Goal: Information Seeking & Learning: Find specific fact

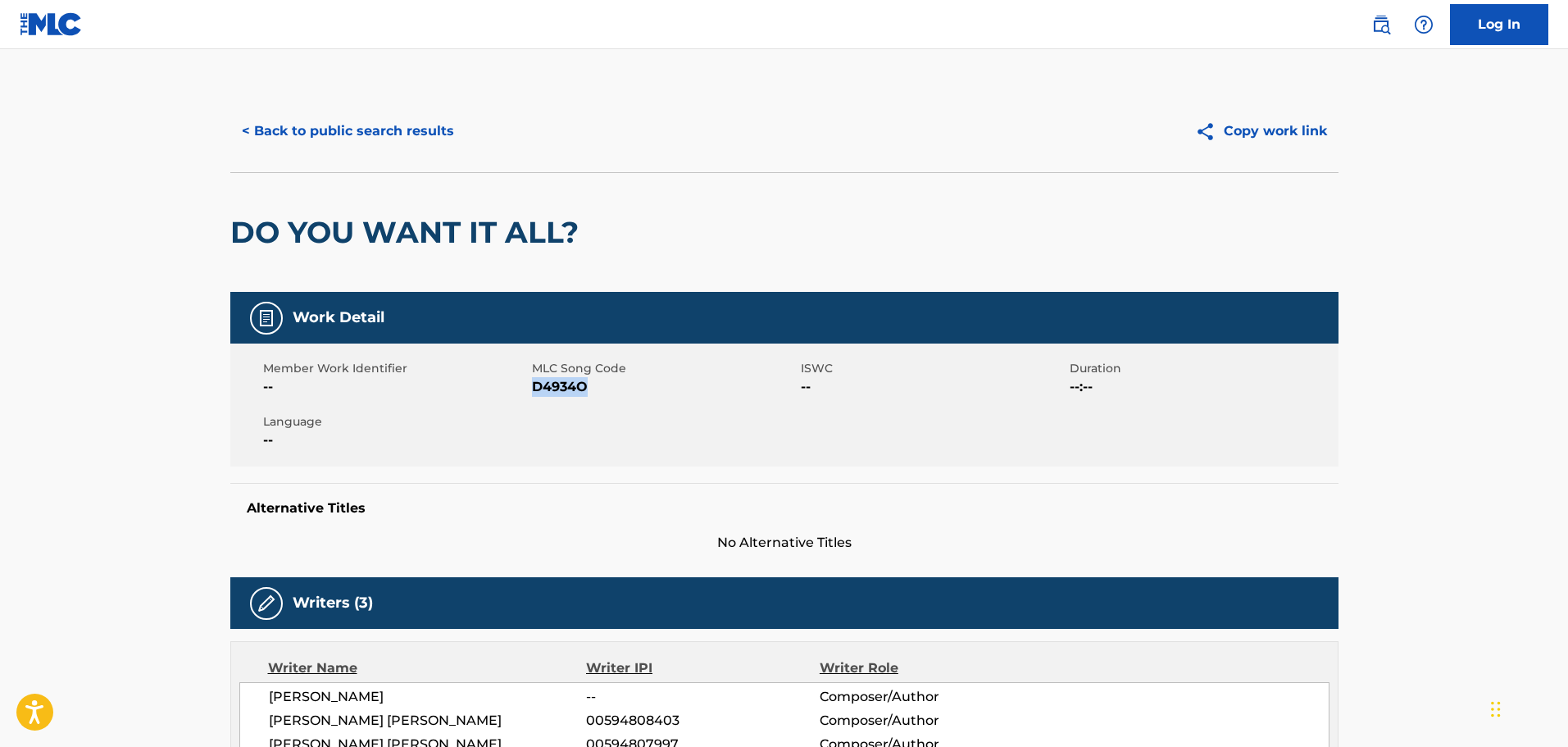
click at [389, 122] on button "< Back to public search results" at bounding box center [348, 131] width 235 height 41
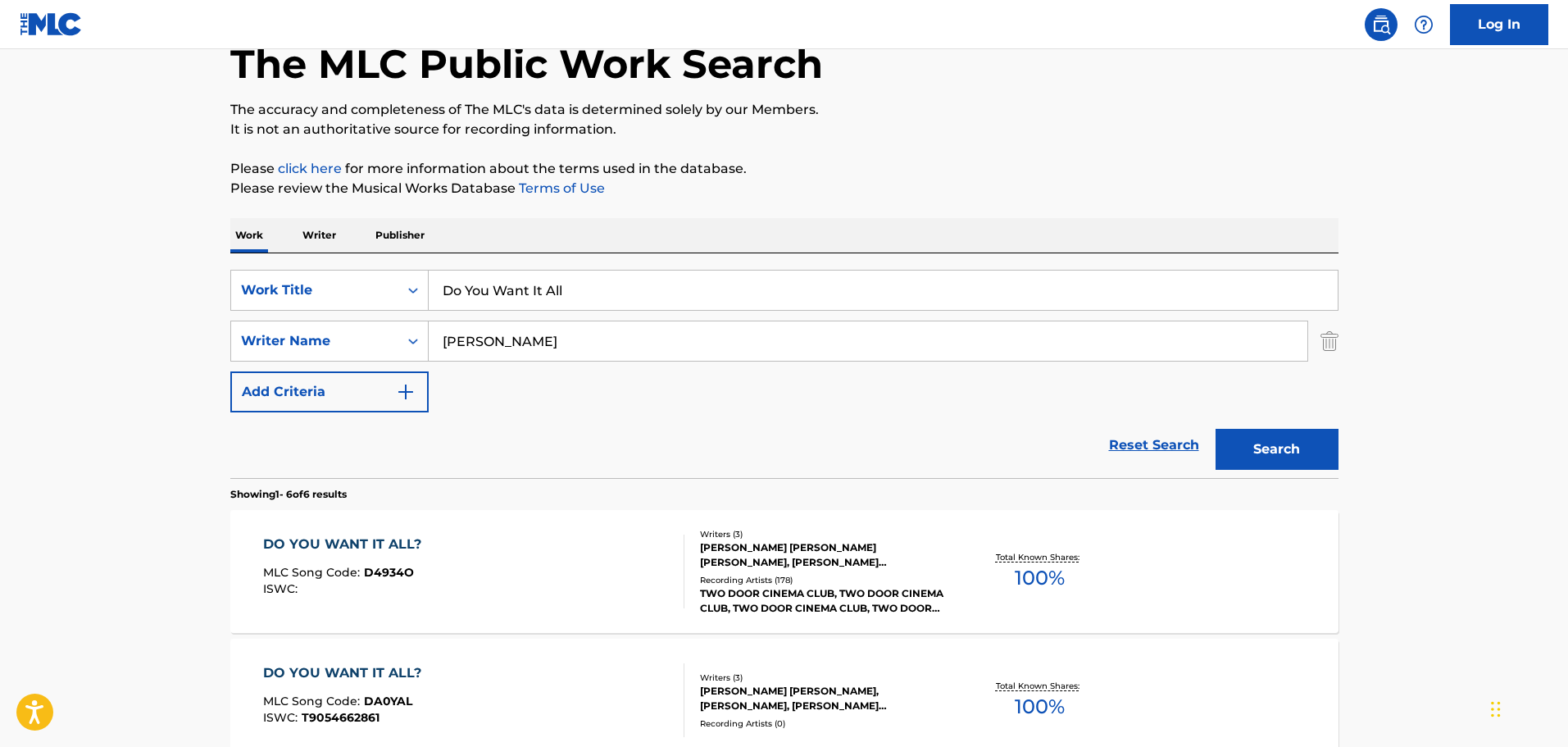
scroll to position [82, 0]
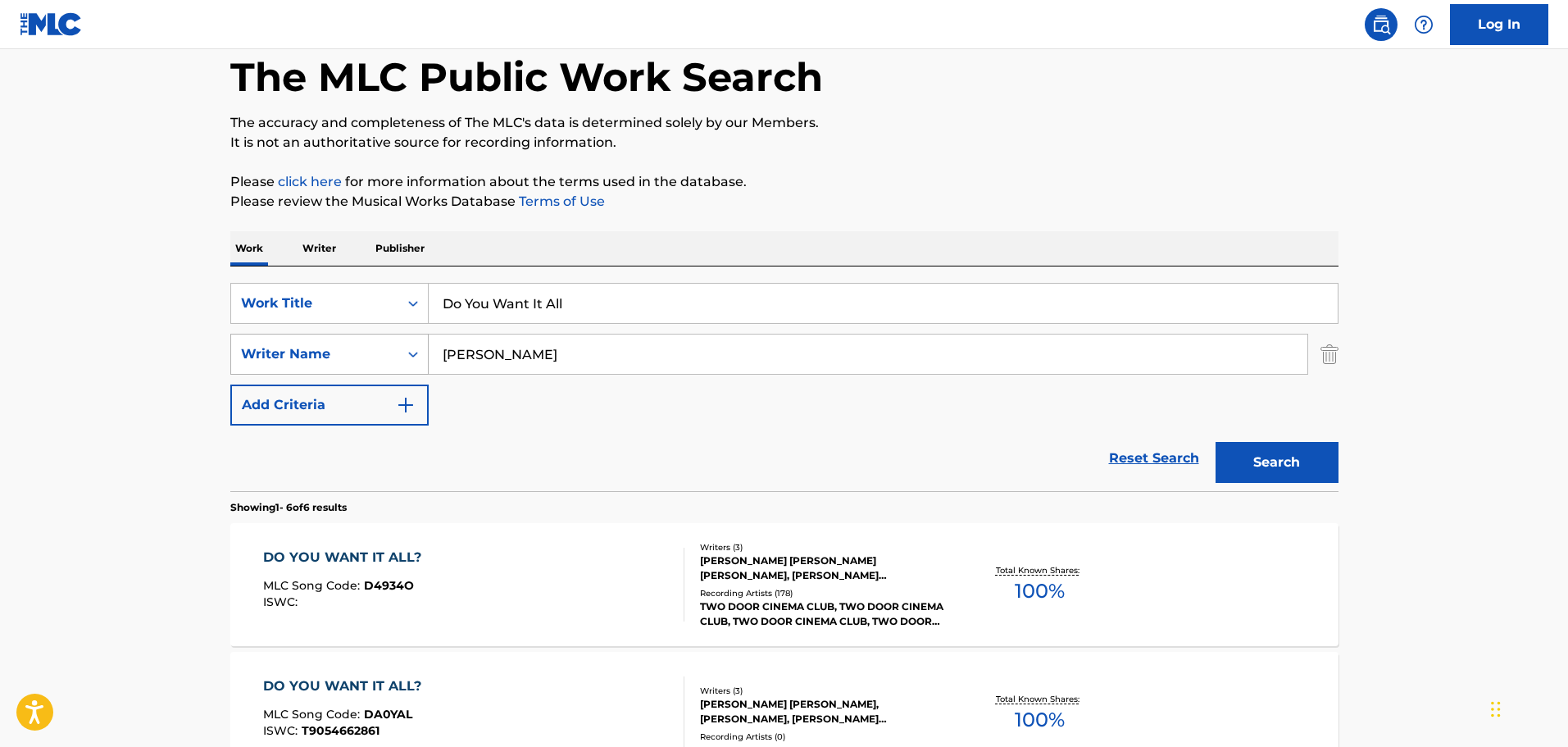
drag, startPoint x: 554, startPoint y: 360, endPoint x: 328, endPoint y: 361, distance: 226.0
click at [329, 361] on div "SearchWithCriteriab1d997be-fb19-43c0-a845-f61c4ee08677 Writer Name [PERSON_NAME]" at bounding box center [784, 355] width 1108 height 41
type input "[PERSON_NAME]"
drag, startPoint x: 589, startPoint y: 317, endPoint x: 405, endPoint y: 313, distance: 184.0
click at [409, 315] on div "SearchWithCriteria7238a9fc-3dd3-4c60-b468-09571e440d19 Work Title Do You Want I…" at bounding box center [784, 303] width 1108 height 41
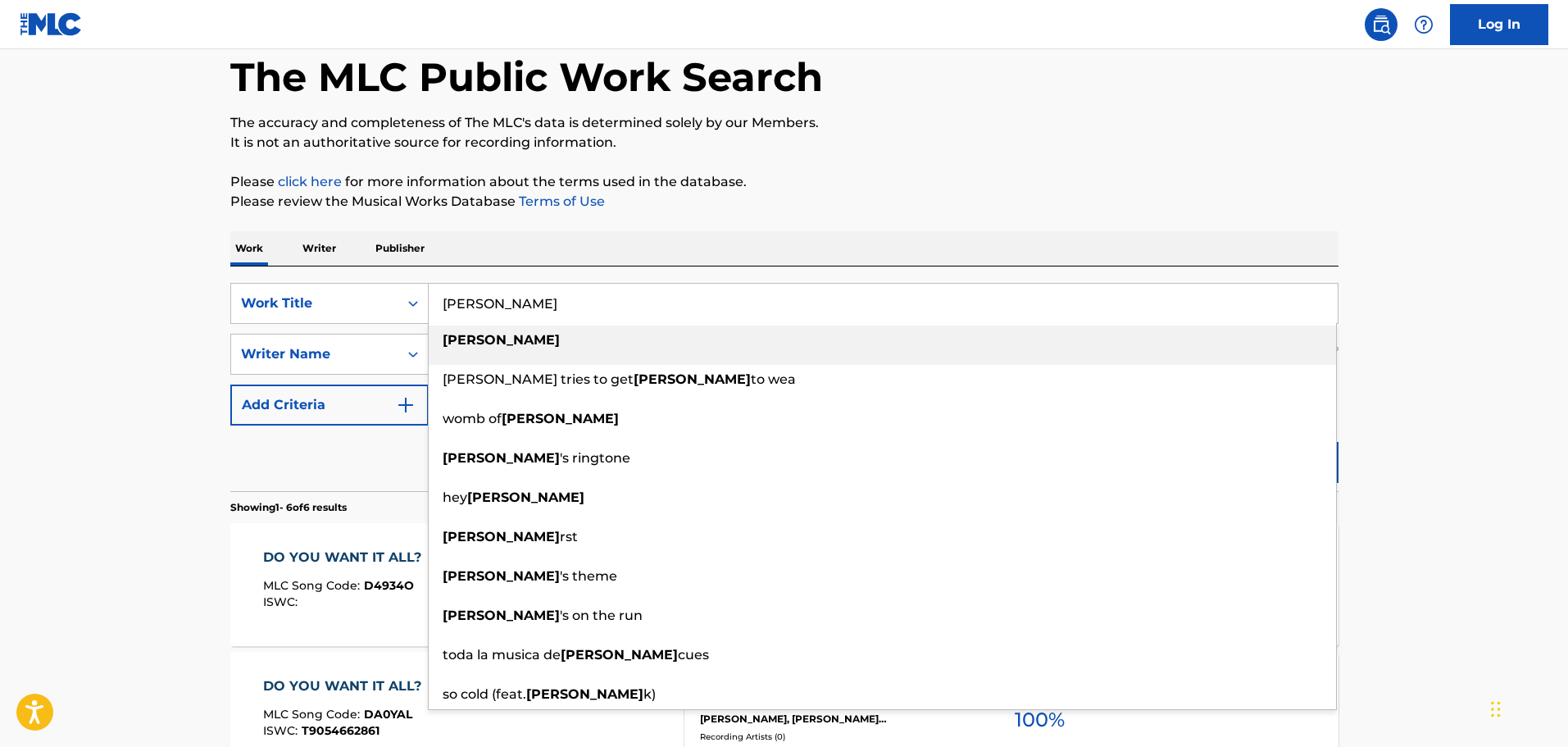
click at [451, 348] on div "[PERSON_NAME]" at bounding box center [882, 340] width 907 height 30
type input "[PERSON_NAME]"
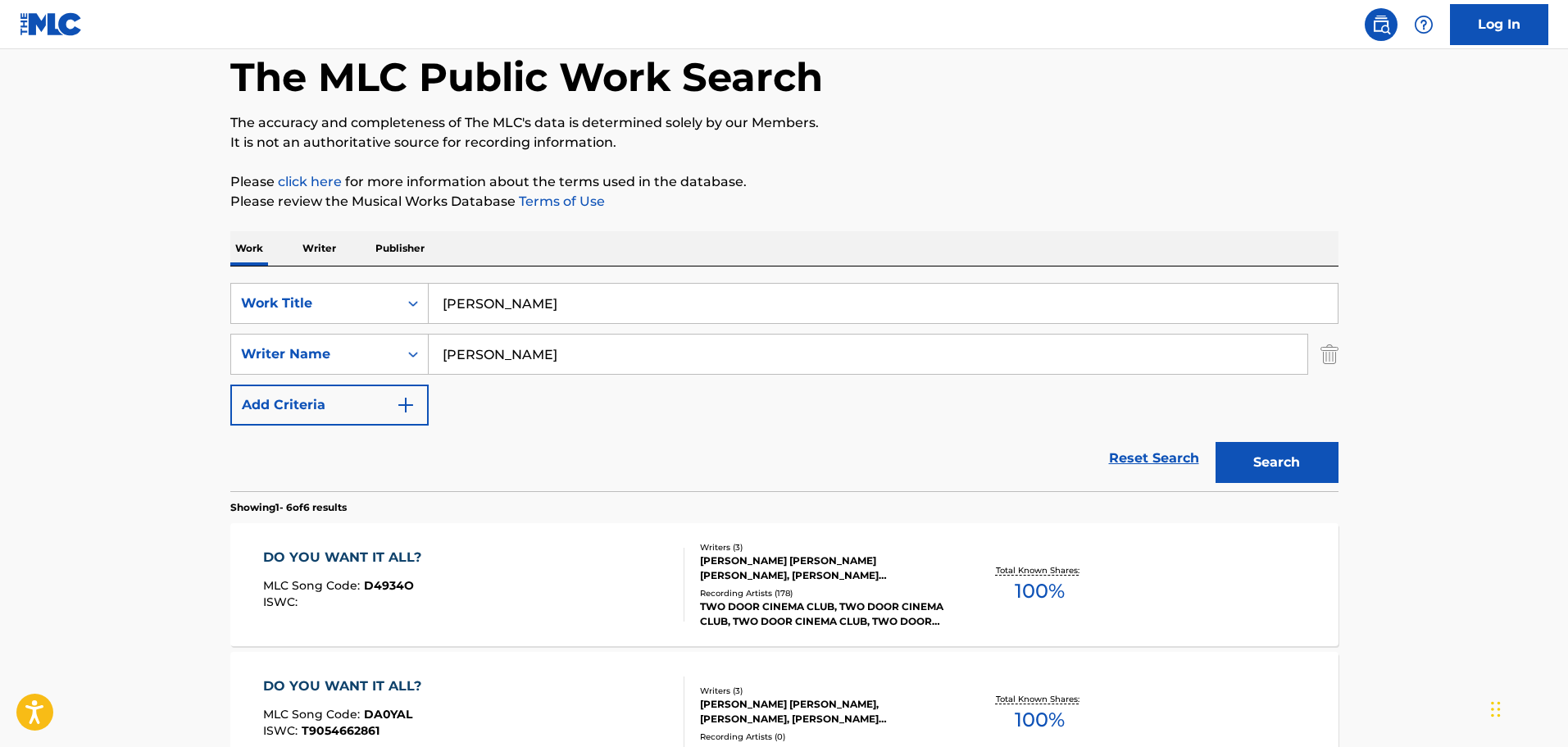
click at [1266, 455] on button "Search" at bounding box center [1276, 462] width 123 height 41
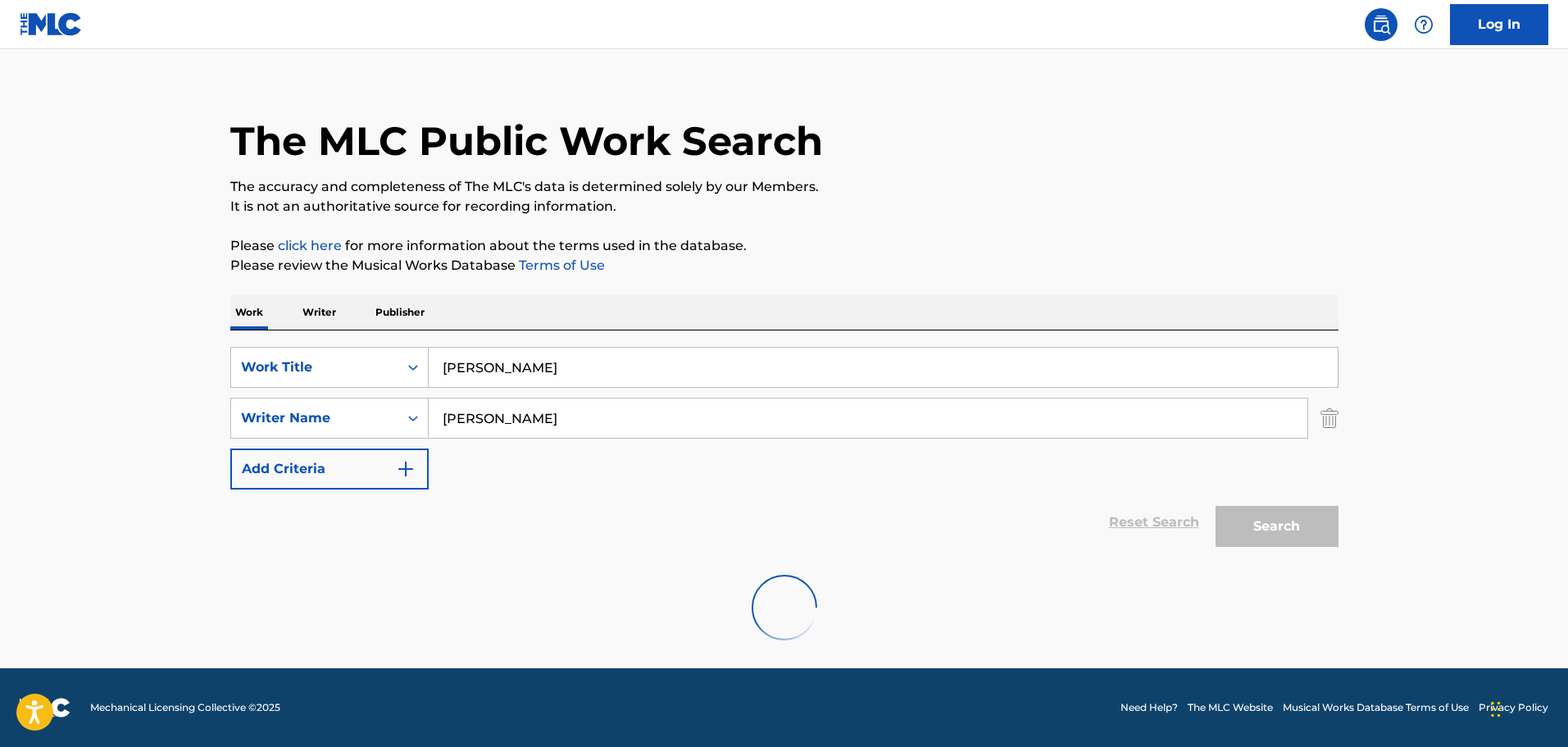
scroll to position [0, 0]
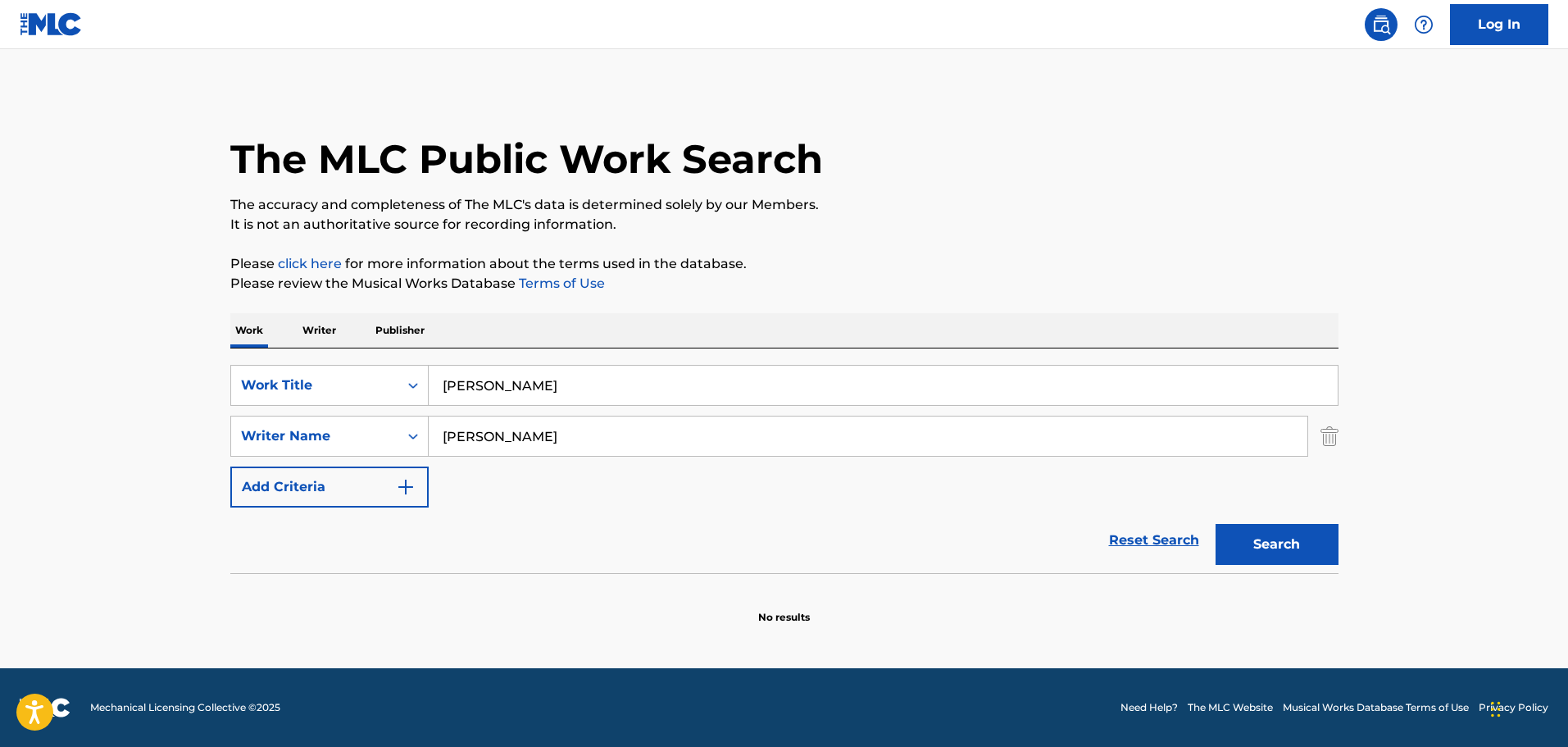
click at [1313, 543] on button "Search" at bounding box center [1276, 545] width 123 height 41
click at [1249, 533] on button "Search" at bounding box center [1276, 545] width 123 height 41
click at [412, 387] on icon "Search Form" at bounding box center [413, 385] width 16 height 16
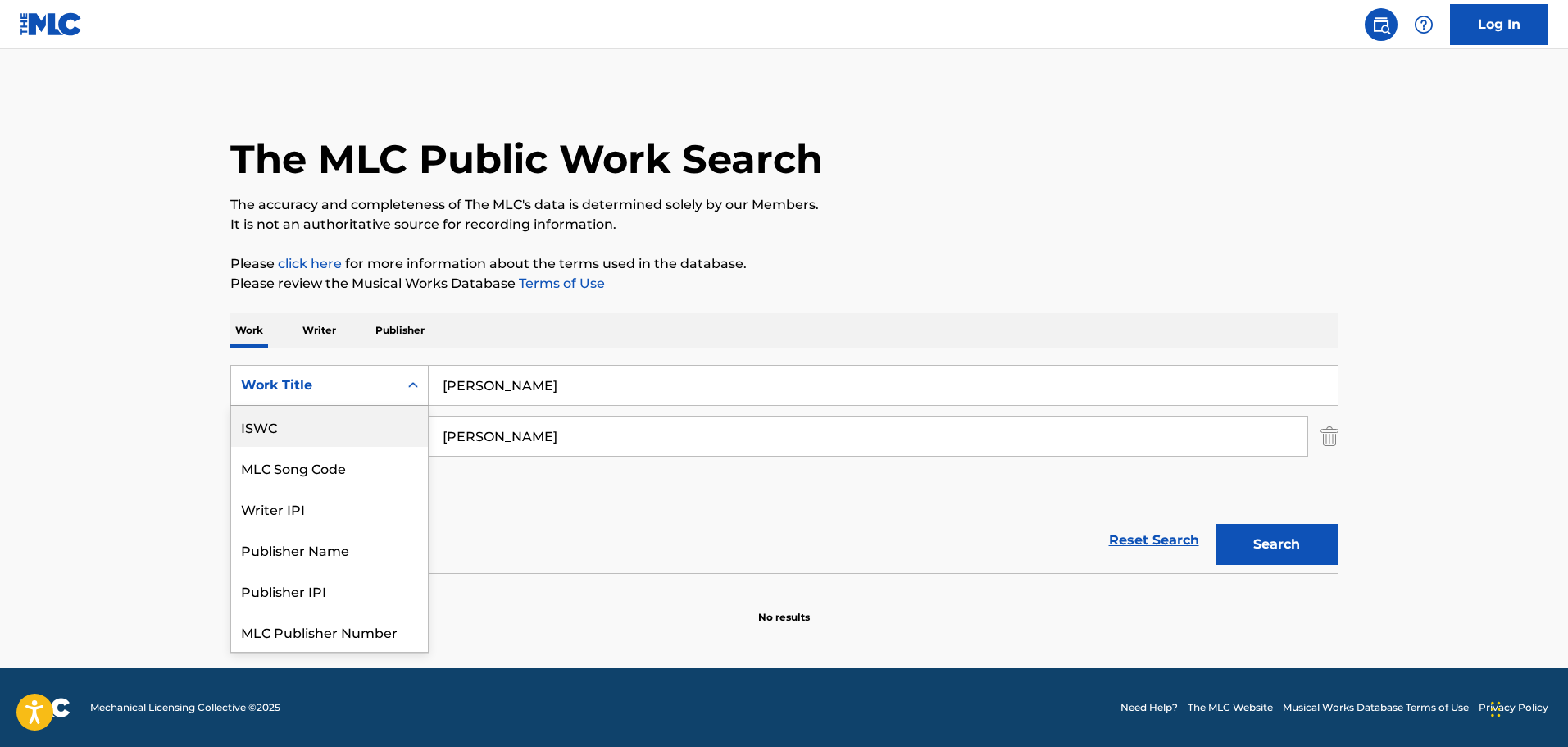
click at [390, 329] on p "Publisher" at bounding box center [400, 330] width 59 height 34
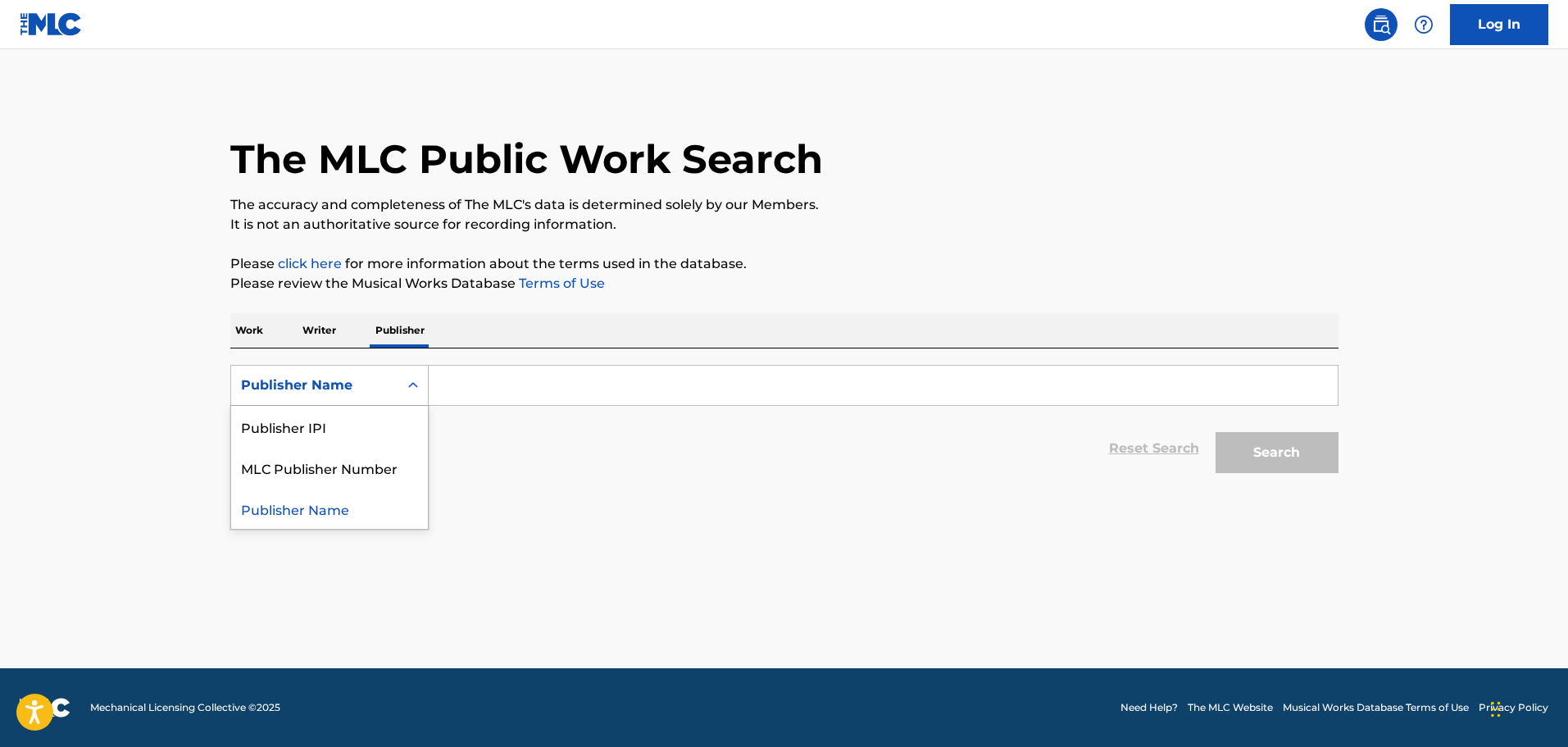
click at [414, 381] on icon "Search Form" at bounding box center [413, 385] width 16 height 16
click at [337, 329] on p "Writer" at bounding box center [320, 330] width 43 height 34
click at [417, 384] on icon "Search Form" at bounding box center [413, 385] width 16 height 16
click at [252, 329] on p "Work" at bounding box center [250, 330] width 38 height 34
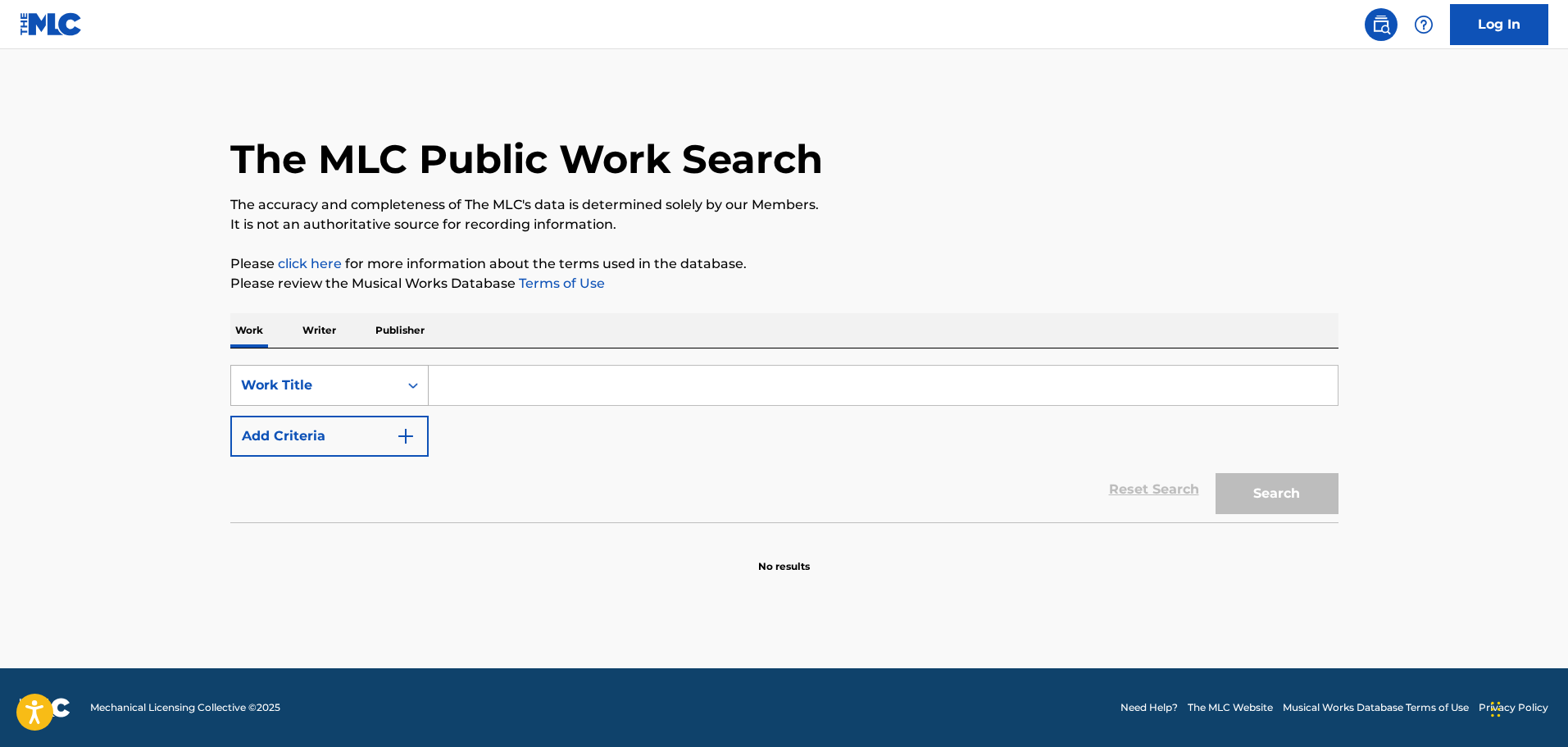
click at [411, 382] on icon "Search Form" at bounding box center [413, 385] width 16 height 16
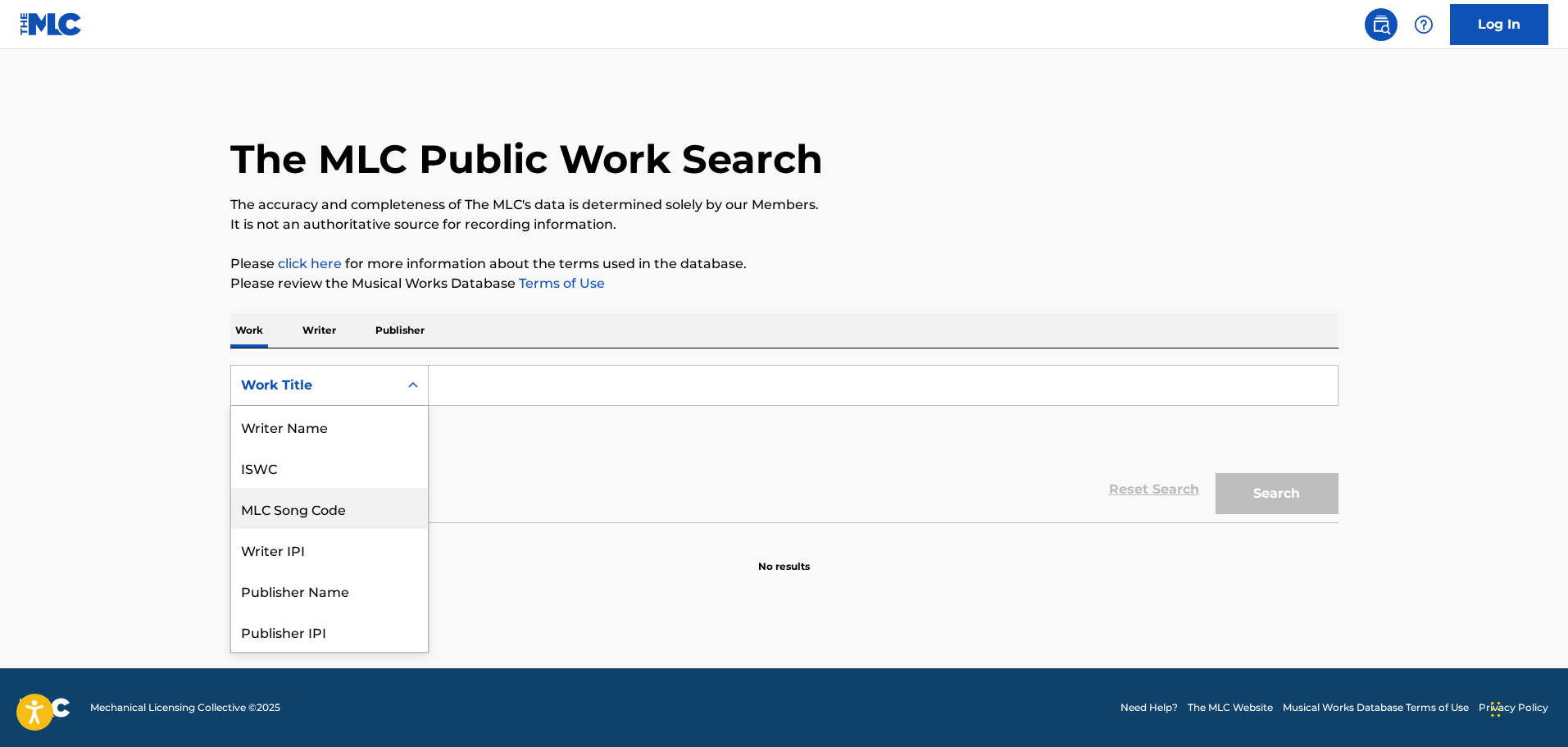
scroll to position [82, 0]
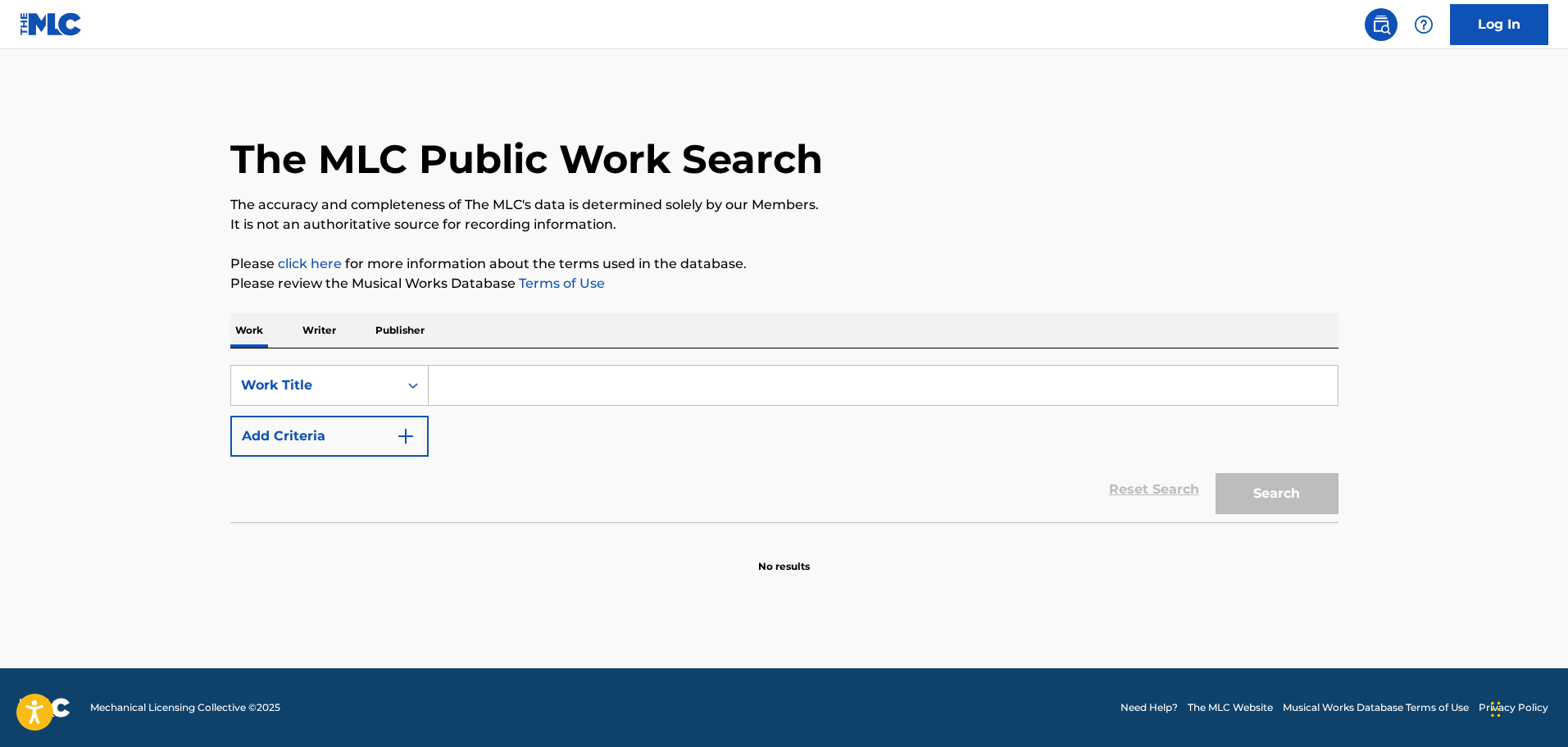
click at [857, 291] on p "Please review the Musical Works Database Terms of Use" at bounding box center [784, 284] width 1108 height 20
